Goal: Task Accomplishment & Management: Use online tool/utility

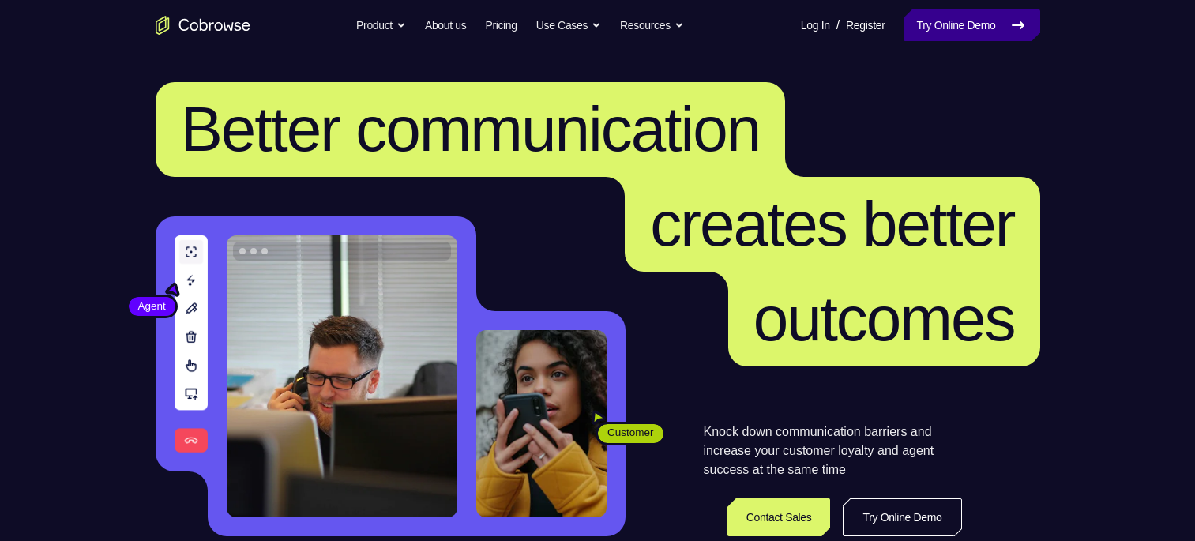
click at [970, 24] on link "Try Online Demo" at bounding box center [972, 25] width 136 height 32
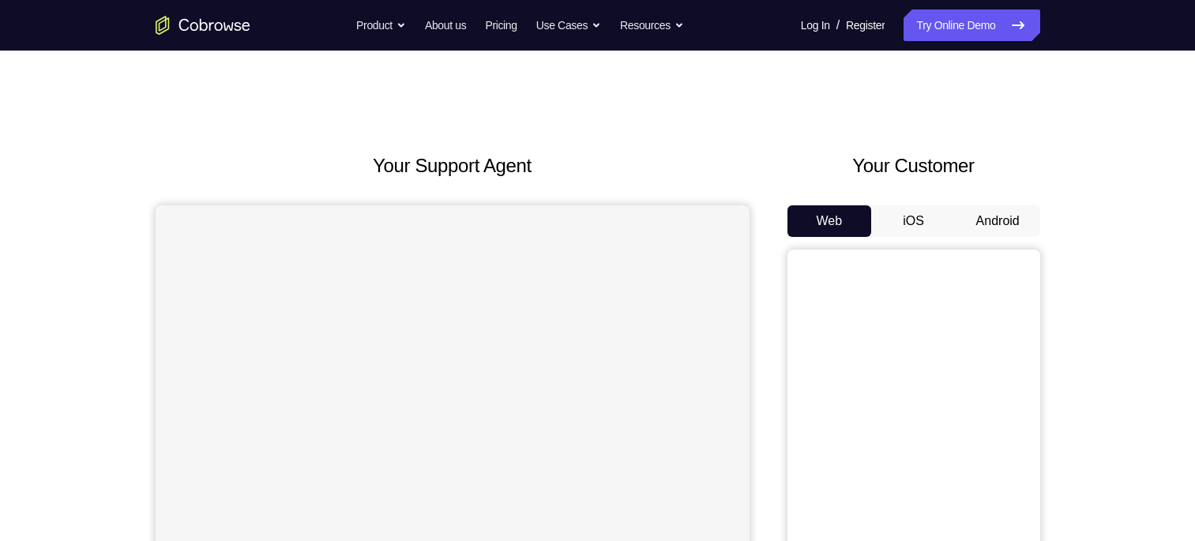
click at [988, 218] on button "Android" at bounding box center [998, 221] width 85 height 32
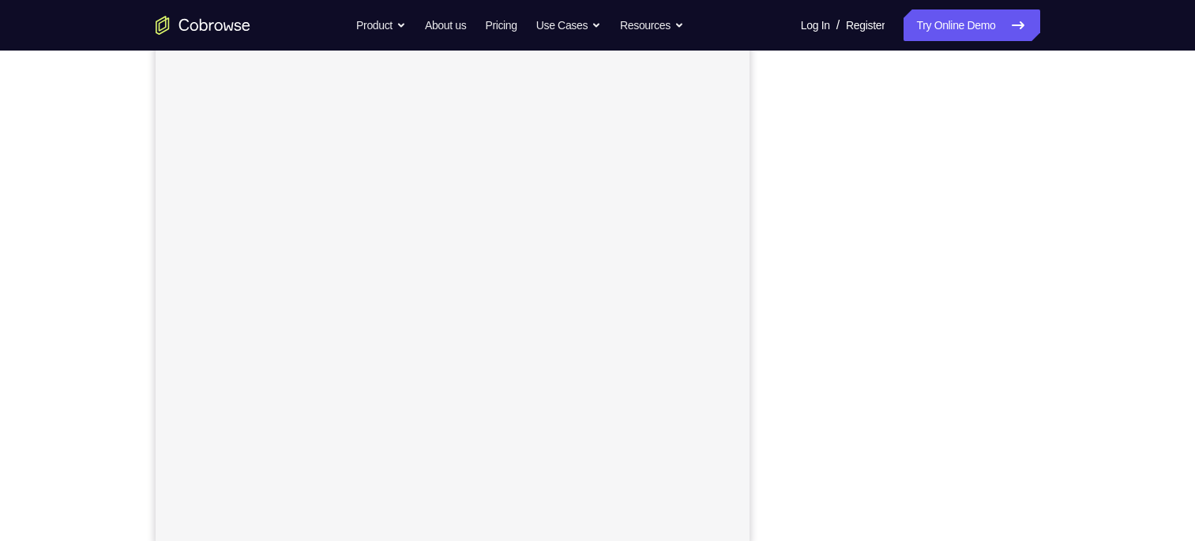
scroll to position [180, 0]
